Goal: Information Seeking & Learning: Learn about a topic

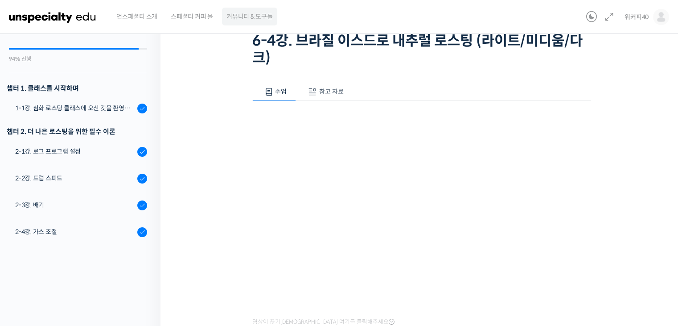
scroll to position [370, 0]
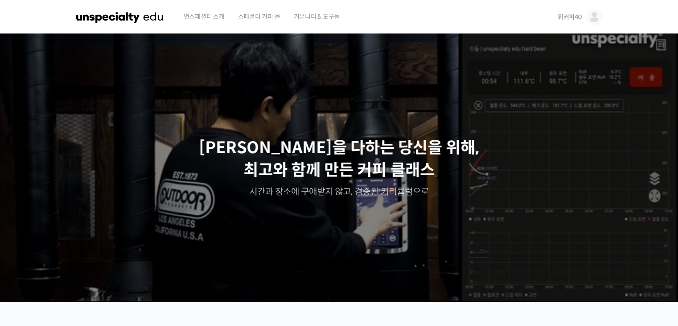
click at [591, 14] on img at bounding box center [595, 17] width 16 height 16
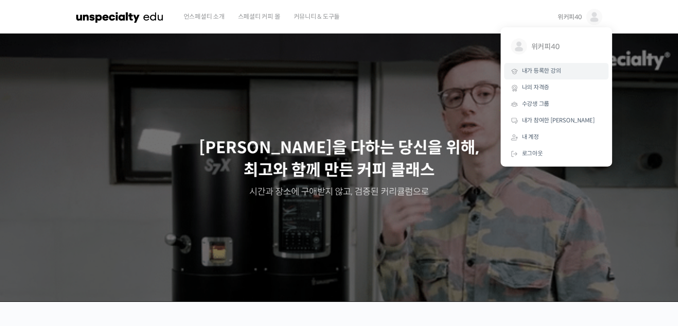
click at [555, 74] on span "내가 등록한 강의" at bounding box center [541, 71] width 39 height 8
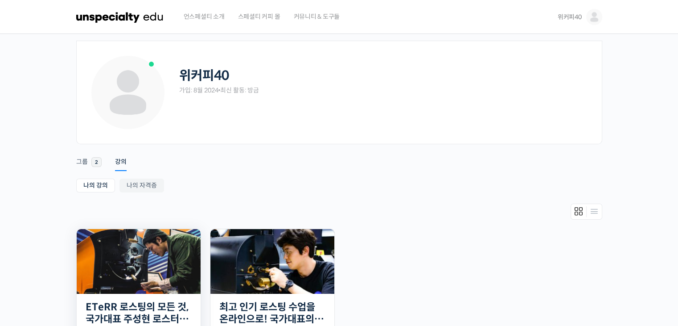
click at [145, 277] on img at bounding box center [139, 261] width 124 height 65
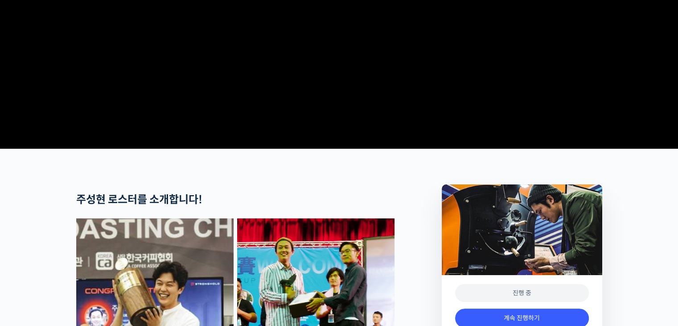
scroll to position [357, 0]
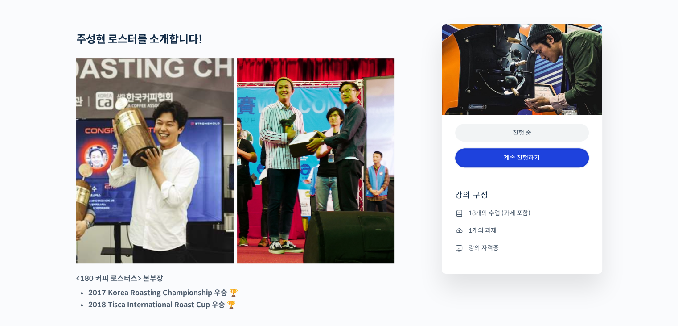
click at [572, 167] on link "계속 진행하기" at bounding box center [522, 157] width 134 height 19
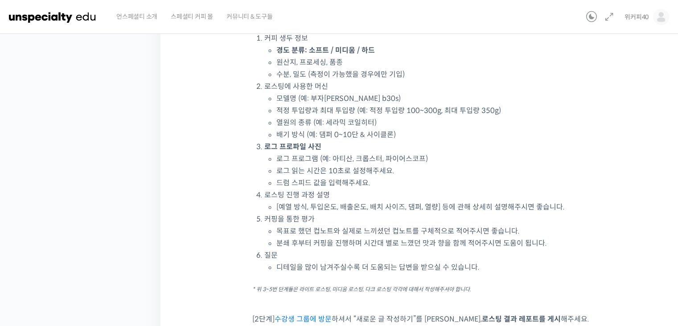
scroll to position [89, 0]
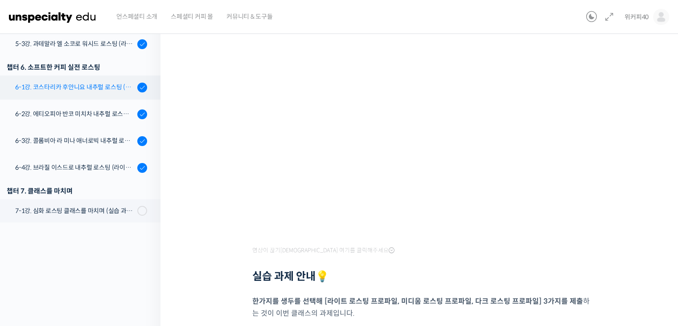
click at [78, 88] on div "6-1강. 코스타리카 후안니요 내추럴 로스팅 (라이트/미디움/다크)" at bounding box center [75, 87] width 120 height 10
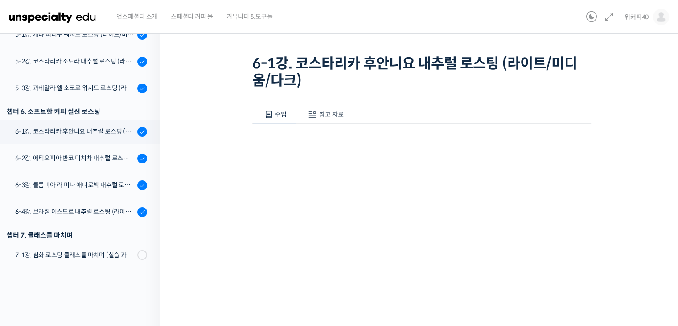
scroll to position [89, 0]
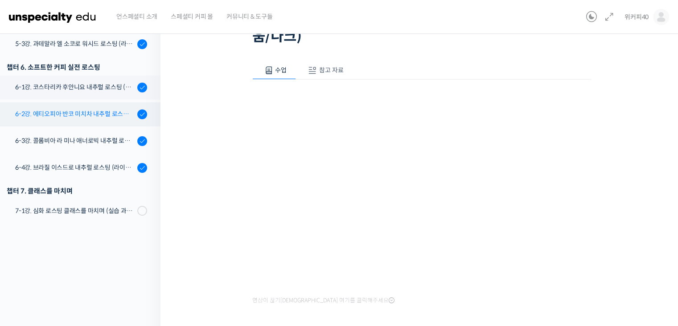
click at [91, 110] on div "6-2강. 에티오피아 반코 미치차 내추럴 로스팅 (라이트/미디움/다크)" at bounding box center [75, 114] width 120 height 10
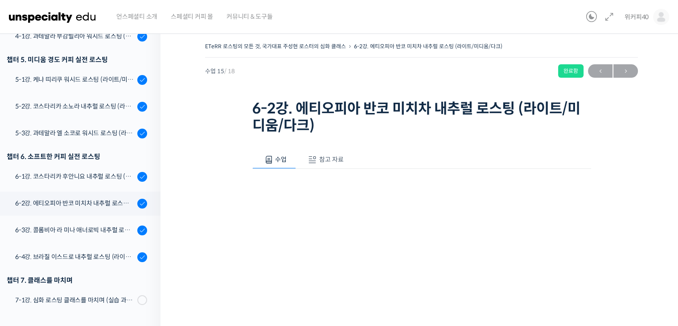
scroll to position [128, 0]
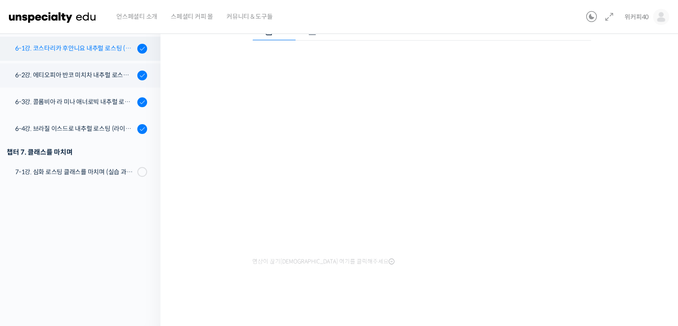
click at [82, 47] on div "6-1강. 코스타리카 후안니요 내추럴 로스팅 (라이트/미디움/다크)" at bounding box center [75, 48] width 120 height 10
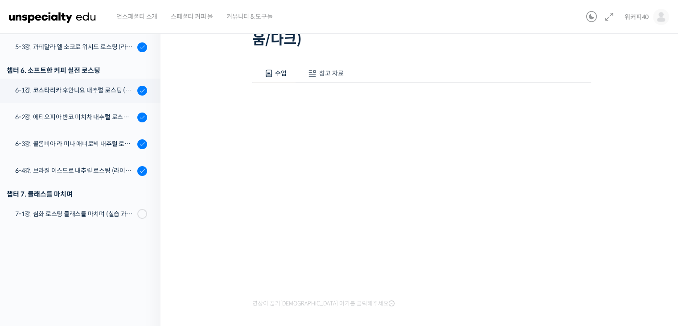
scroll to position [128, 0]
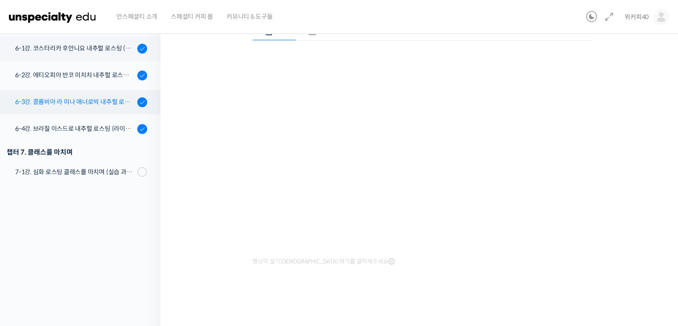
click at [74, 102] on div "6-3강. 콜롬비아 라 미나 애너로빅 내추럴 로스팅 (라이트/미디움/다크)" at bounding box center [75, 102] width 120 height 10
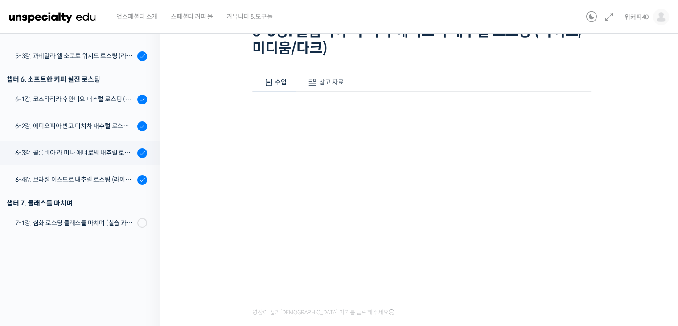
scroll to position [128, 0]
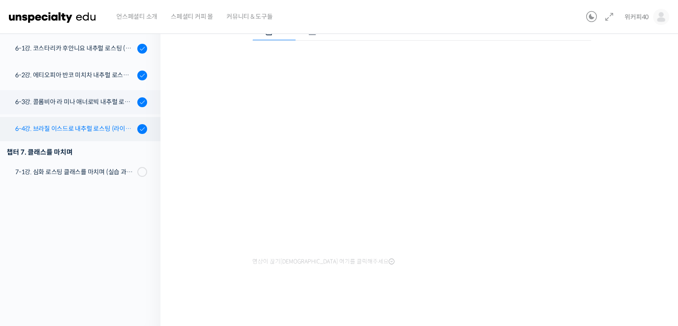
click at [76, 126] on div "6-4강. 브라질 이스드로 내추럴 로스팅 (라이트/미디움/다크)" at bounding box center [75, 129] width 120 height 10
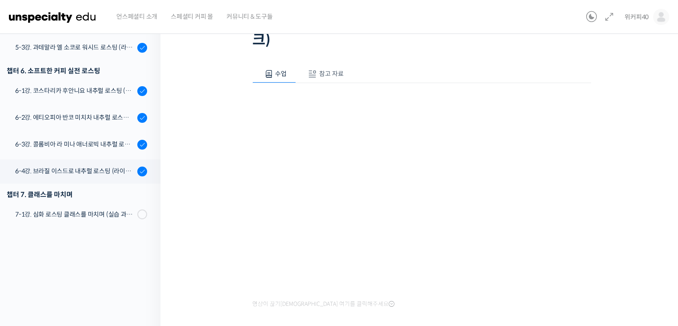
scroll to position [128, 0]
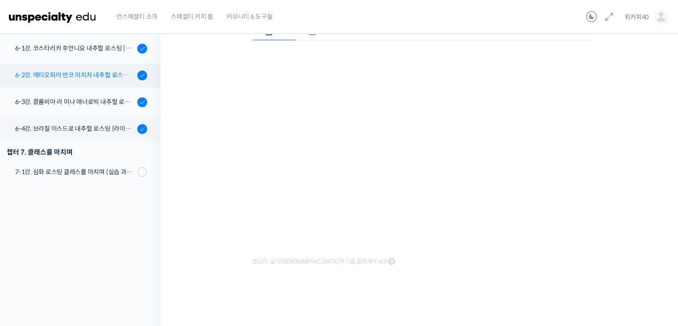
click at [80, 79] on div "6-2강. 에티오피아 반코 미치차 내추럴 로스팅 (라이트/미디움/다크)" at bounding box center [75, 75] width 120 height 10
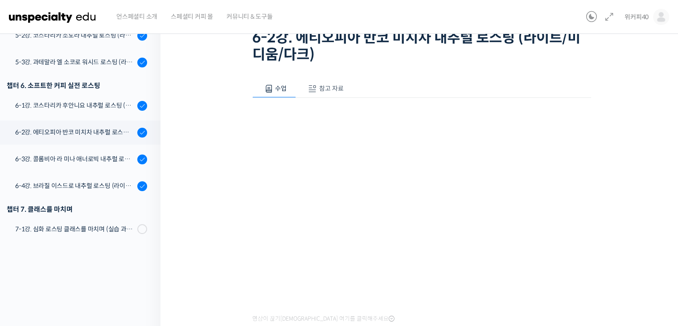
scroll to position [128, 0]
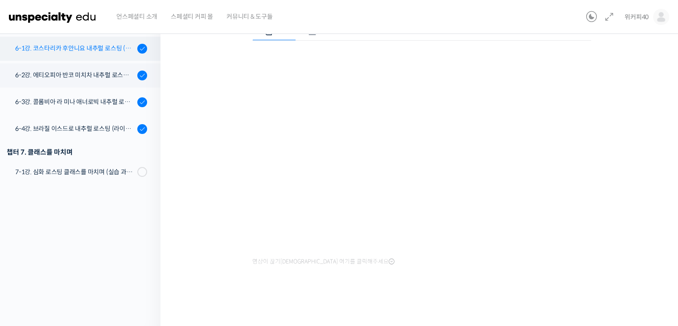
click at [64, 50] on div "6-1강. 코스타리카 후안니요 내추럴 로스팅 (라이트/미디움/다크)" at bounding box center [75, 48] width 120 height 10
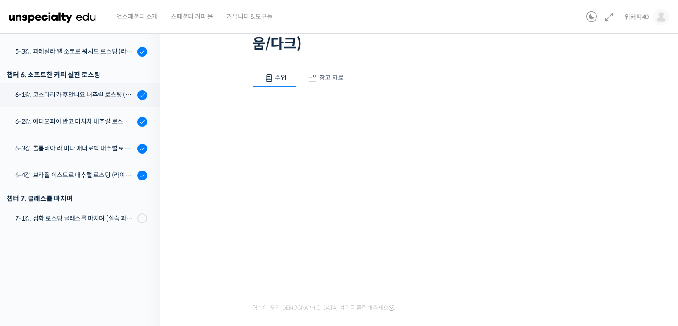
scroll to position [128, 0]
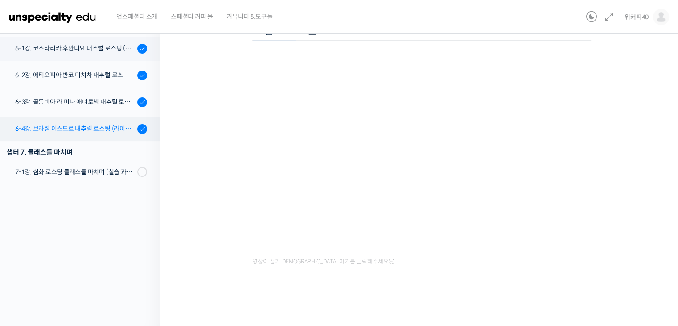
click at [83, 130] on div "6-4강. 브라질 이스드로 내추럴 로스팅 (라이트/미디움/다크)" at bounding box center [75, 129] width 120 height 10
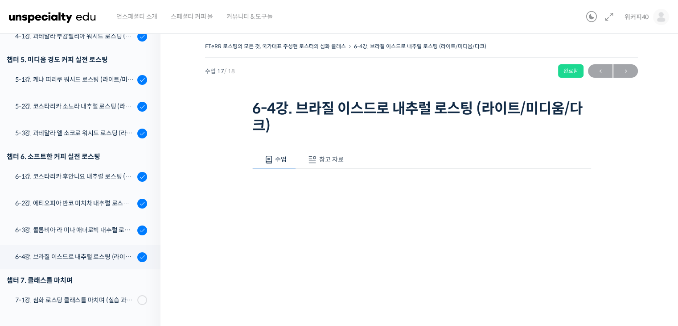
scroll to position [128, 0]
